Goal: Transaction & Acquisition: Purchase product/service

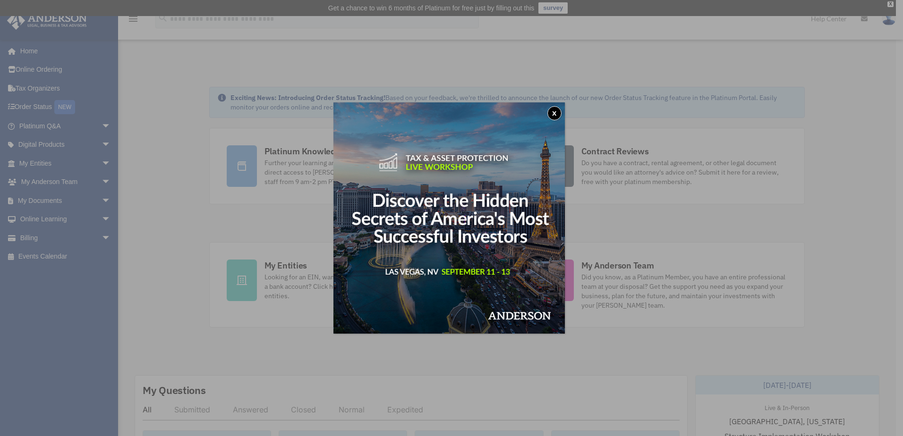
click at [555, 117] on button "x" at bounding box center [554, 113] width 14 height 14
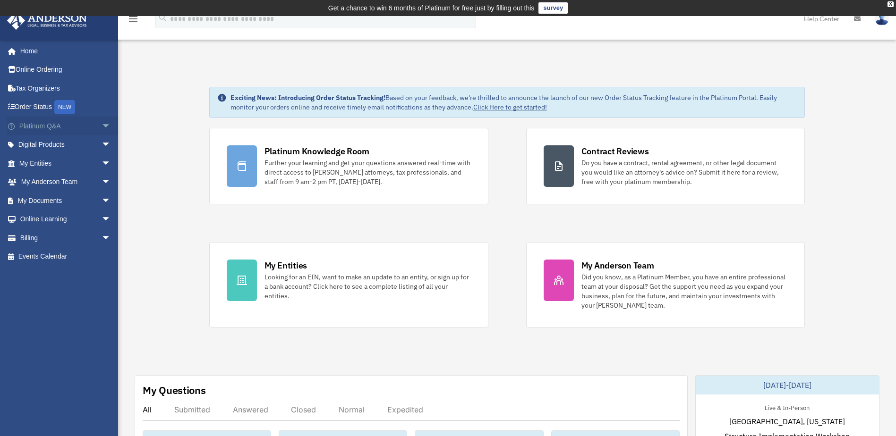
click at [102, 127] on span "arrow_drop_down" at bounding box center [111, 126] width 19 height 19
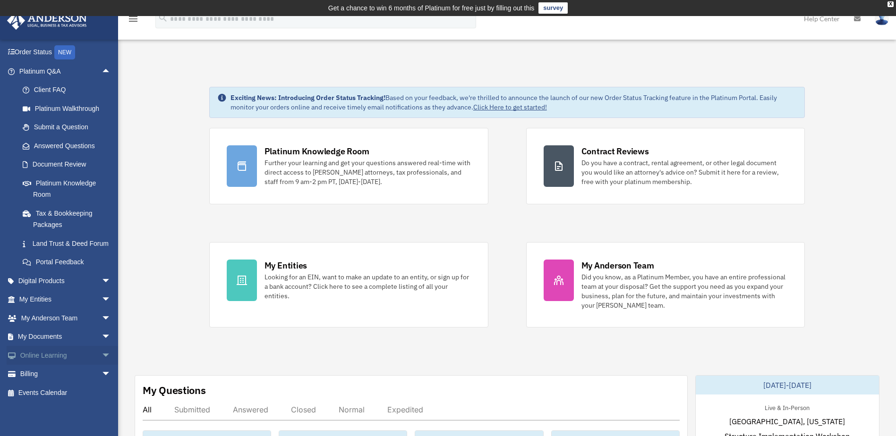
scroll to position [66, 0]
click at [88, 322] on link "My Anderson Team arrow_drop_down" at bounding box center [66, 318] width 119 height 19
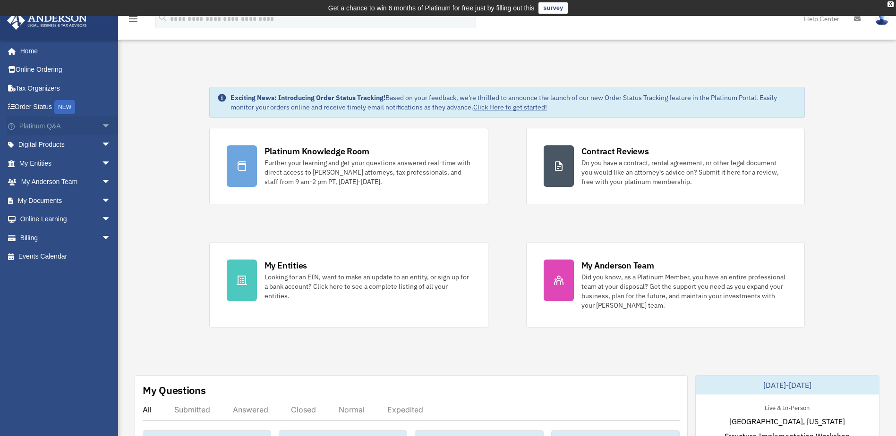
click at [102, 125] on span "arrow_drop_down" at bounding box center [111, 126] width 19 height 19
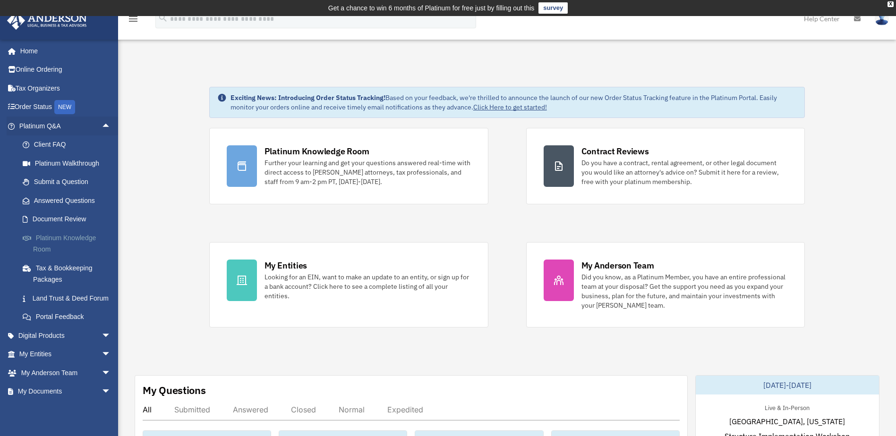
click at [82, 237] on link "Platinum Knowledge Room" at bounding box center [69, 244] width 112 height 30
click at [82, 204] on link "Answered Questions" at bounding box center [69, 200] width 112 height 19
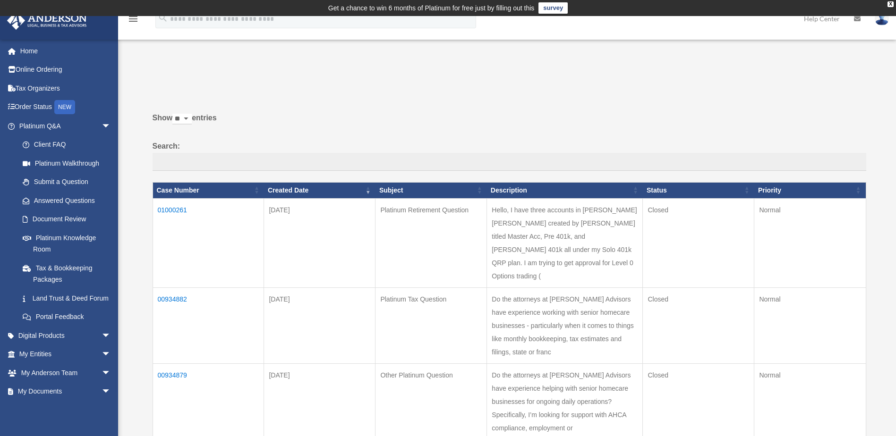
click at [173, 211] on td "01000261" at bounding box center [208, 242] width 111 height 89
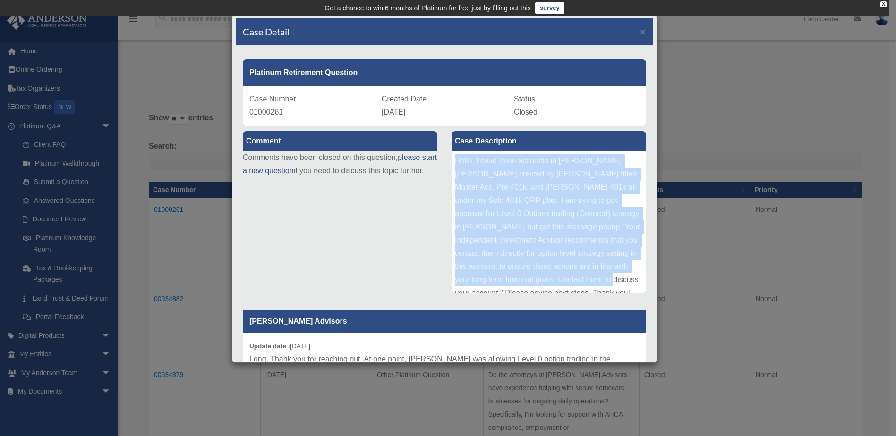
scroll to position [50, 0]
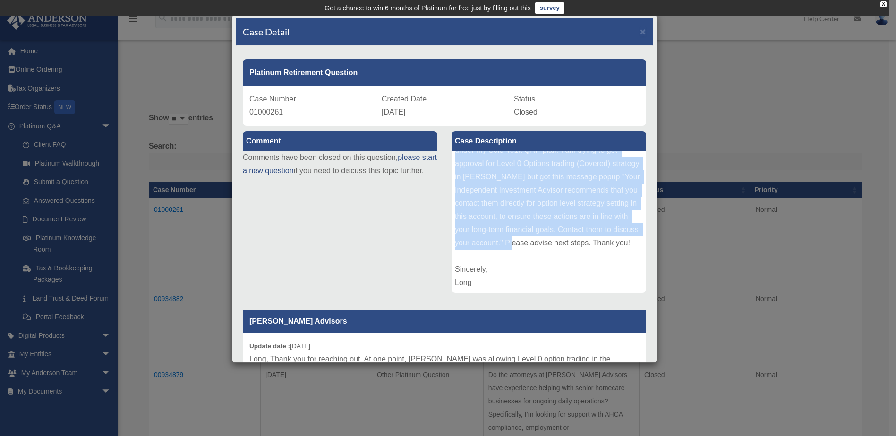
drag, startPoint x: 453, startPoint y: 162, endPoint x: 613, endPoint y: 243, distance: 179.1
click at [613, 243] on div "Hello, I have three accounts in Charles Schwab created by Anderson titled Maste…" at bounding box center [549, 222] width 195 height 142
copy div "Hello, I have three accounts in Charles Schwab created by Anderson titled Maste…"
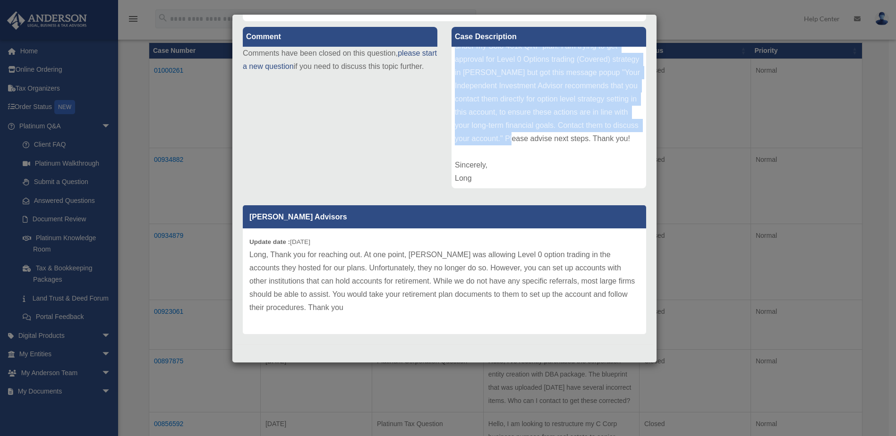
scroll to position [142, 0]
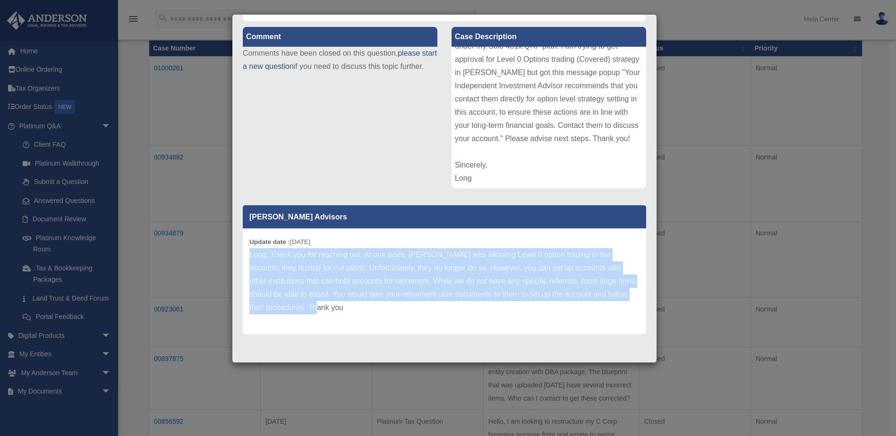
drag, startPoint x: 249, startPoint y: 255, endPoint x: 393, endPoint y: 301, distance: 150.4
click at [393, 301] on p "Long, Thank you for reaching out. At one point, Schwab was allowing Level 0 opt…" at bounding box center [444, 281] width 390 height 66
copy p "Long, Thank you for reaching out. At one point, Schwab was allowing Level 0 opt…"
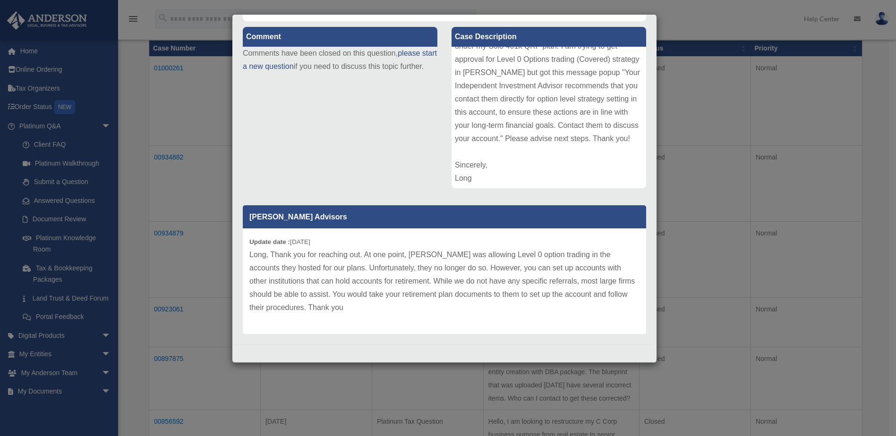
click at [401, 152] on div "Comment Comments have been closed on this question, please start a new question…" at bounding box center [445, 179] width 418 height 316
click at [216, 148] on div "Case Detail × Platinum Retirement Question Case Number 01000261 Created Date Ju…" at bounding box center [448, 218] width 896 height 436
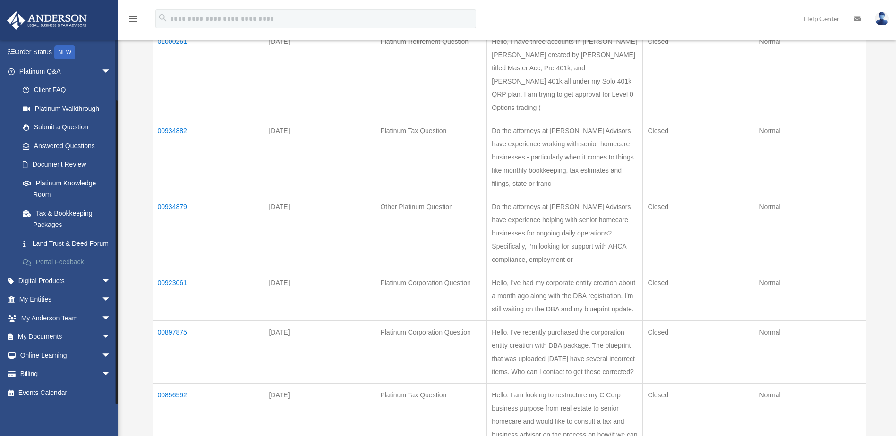
scroll to position [189, 0]
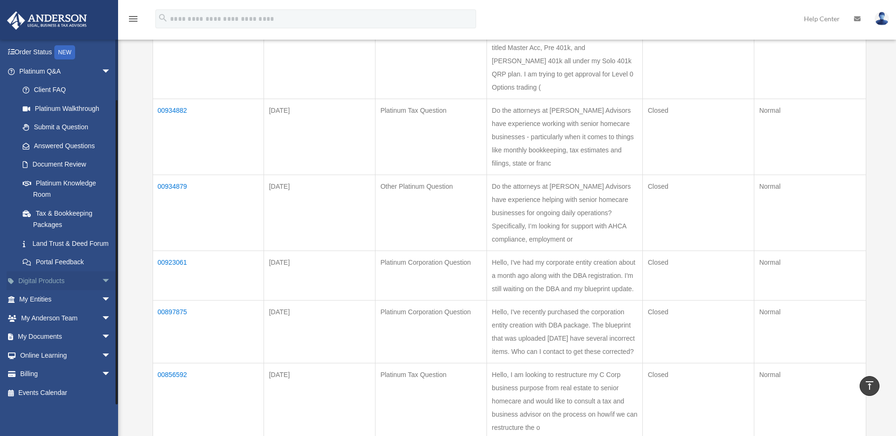
click at [102, 280] on span "arrow_drop_down" at bounding box center [111, 281] width 19 height 19
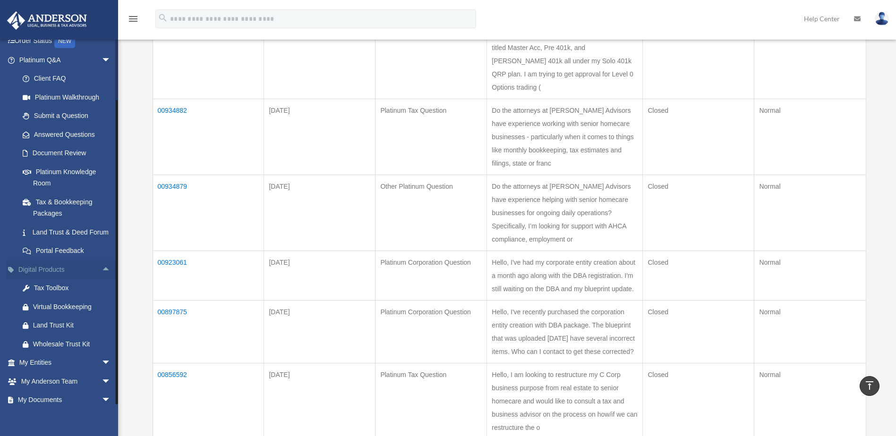
click at [102, 280] on span "arrow_drop_up" at bounding box center [111, 269] width 19 height 19
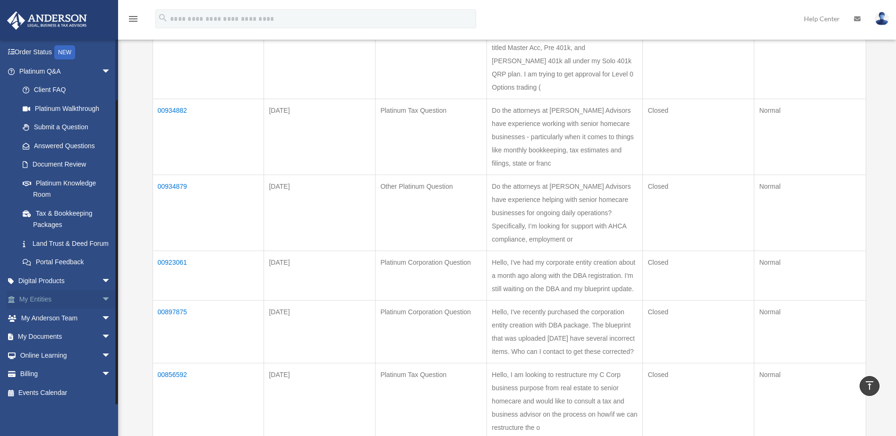
click at [102, 293] on span "arrow_drop_down" at bounding box center [111, 299] width 19 height 19
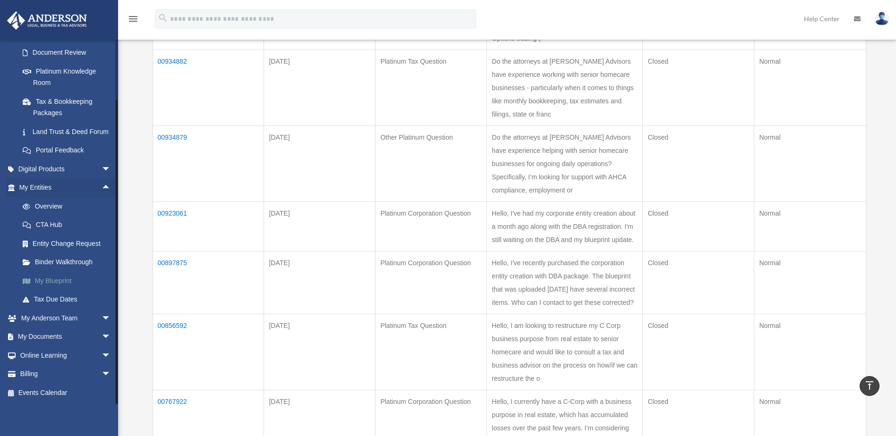
scroll to position [283, 0]
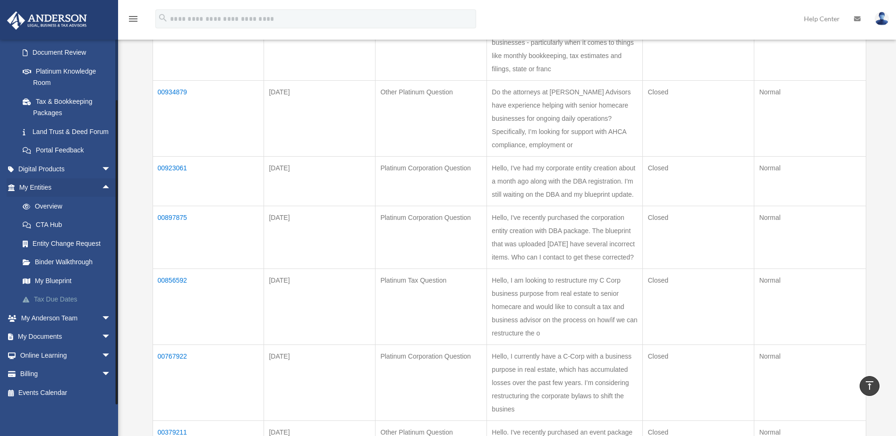
click at [72, 299] on link "Tax Due Dates" at bounding box center [69, 299] width 112 height 19
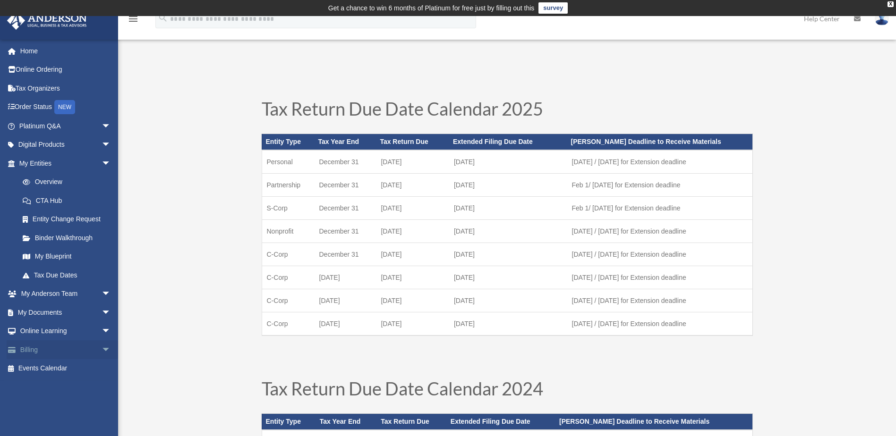
click at [102, 345] on span "arrow_drop_down" at bounding box center [111, 350] width 19 height 19
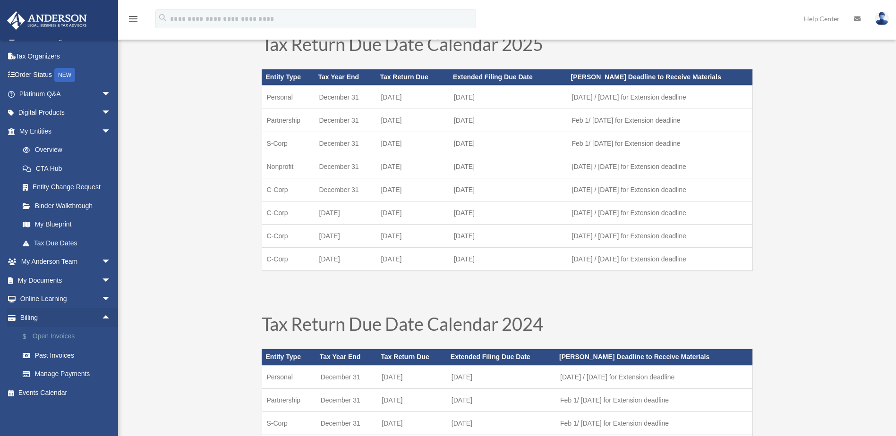
scroll to position [94, 0]
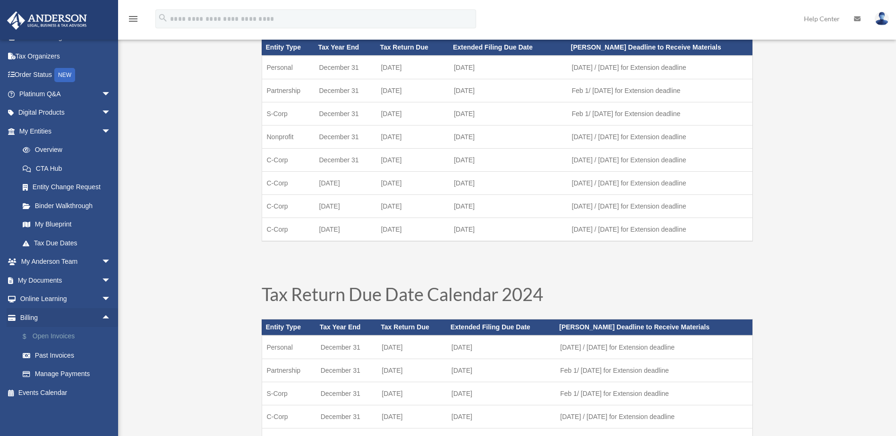
click at [68, 337] on link "$ Open Invoices" at bounding box center [69, 336] width 112 height 19
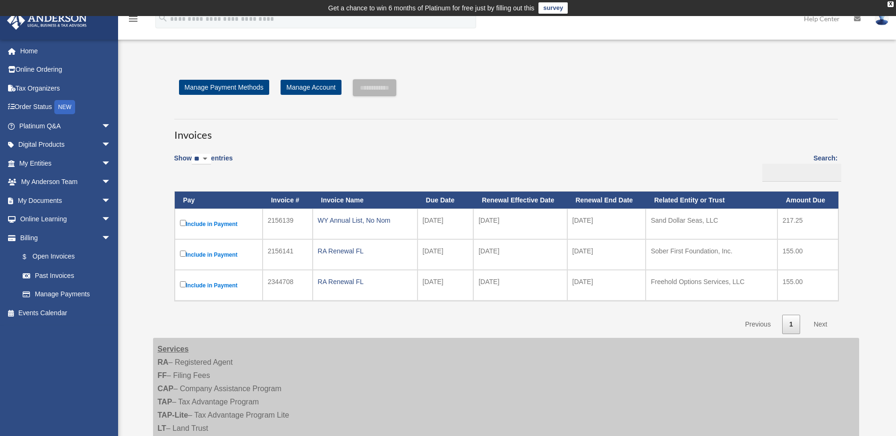
click at [408, 154] on div "Show ** ** ** *** entries Search: Pay Invoice # Invoice Name Due Date Renewal E…" at bounding box center [506, 240] width 664 height 187
click at [376, 86] on input "**********" at bounding box center [374, 87] width 43 height 17
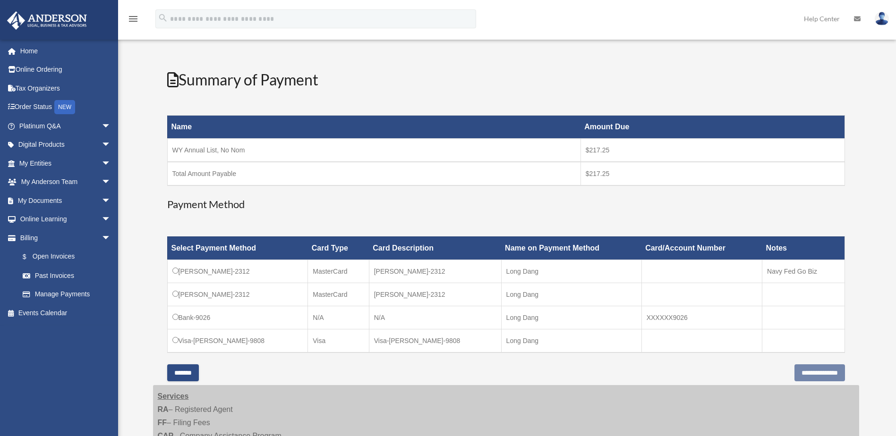
scroll to position [94, 0]
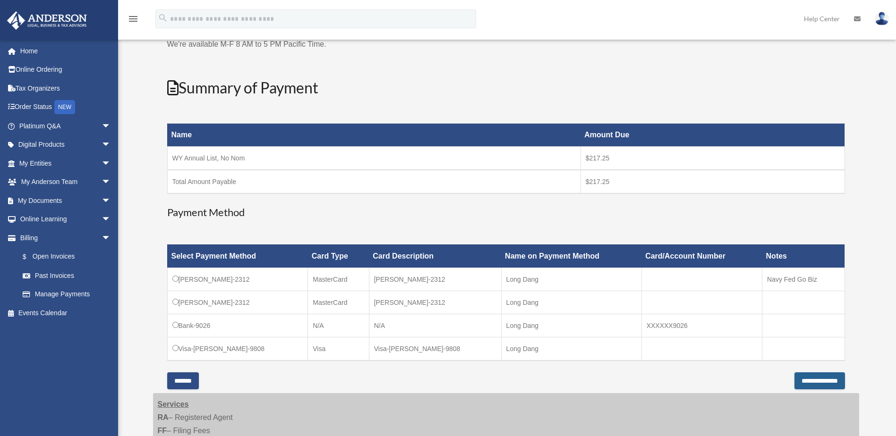
click at [794, 381] on input "**********" at bounding box center [819, 381] width 51 height 17
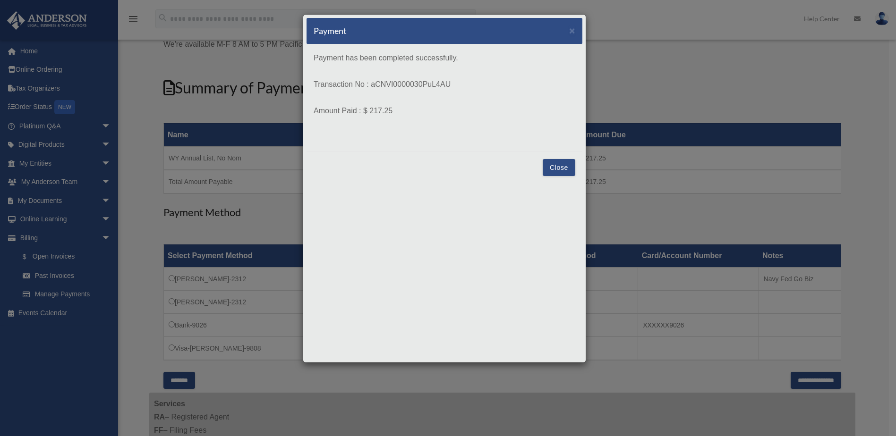
click at [558, 170] on button "Close" at bounding box center [559, 167] width 33 height 17
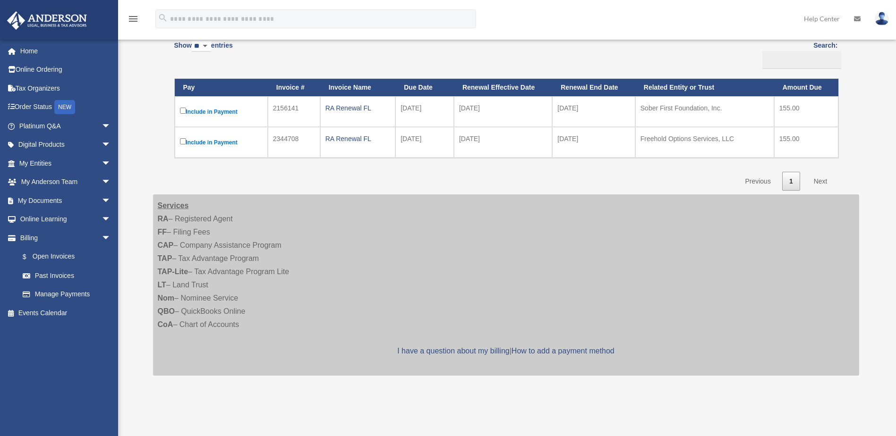
scroll to position [111, 0]
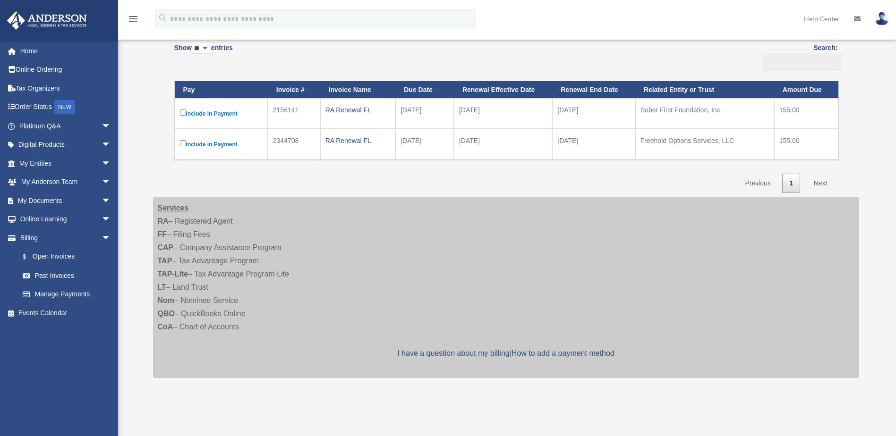
click at [343, 179] on div "Show ** ** ** *** entries Search: Pay Invoice # Invoice Name Due Date Renewal E…" at bounding box center [506, 115] width 664 height 156
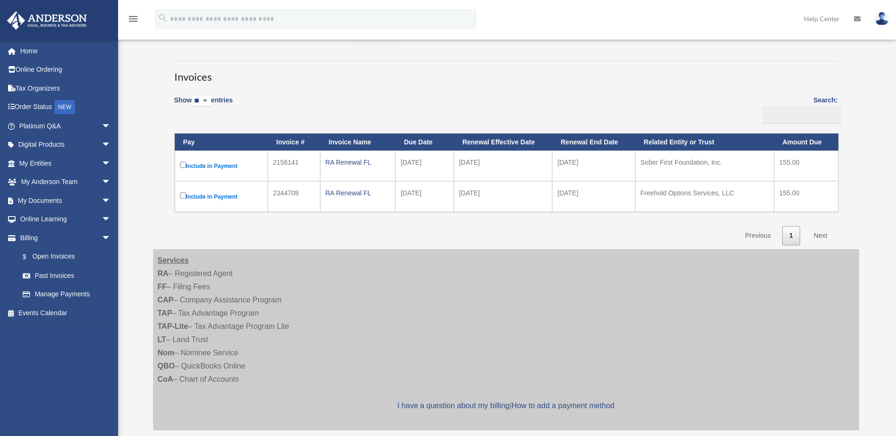
scroll to position [0, 0]
